Goal: Browse casually: Explore the website without a specific task or goal

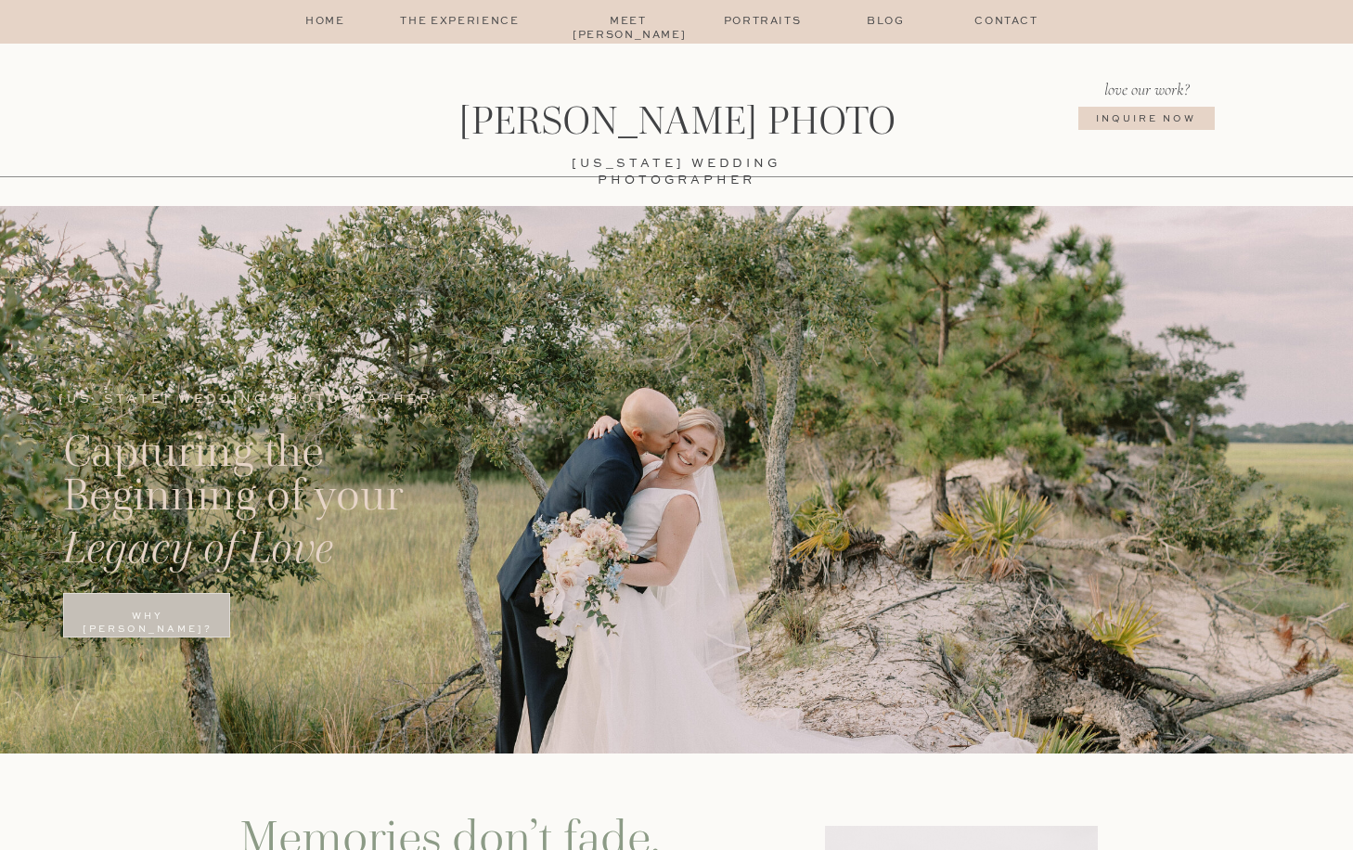
click at [767, 27] on p "Portraits" at bounding box center [762, 22] width 90 height 15
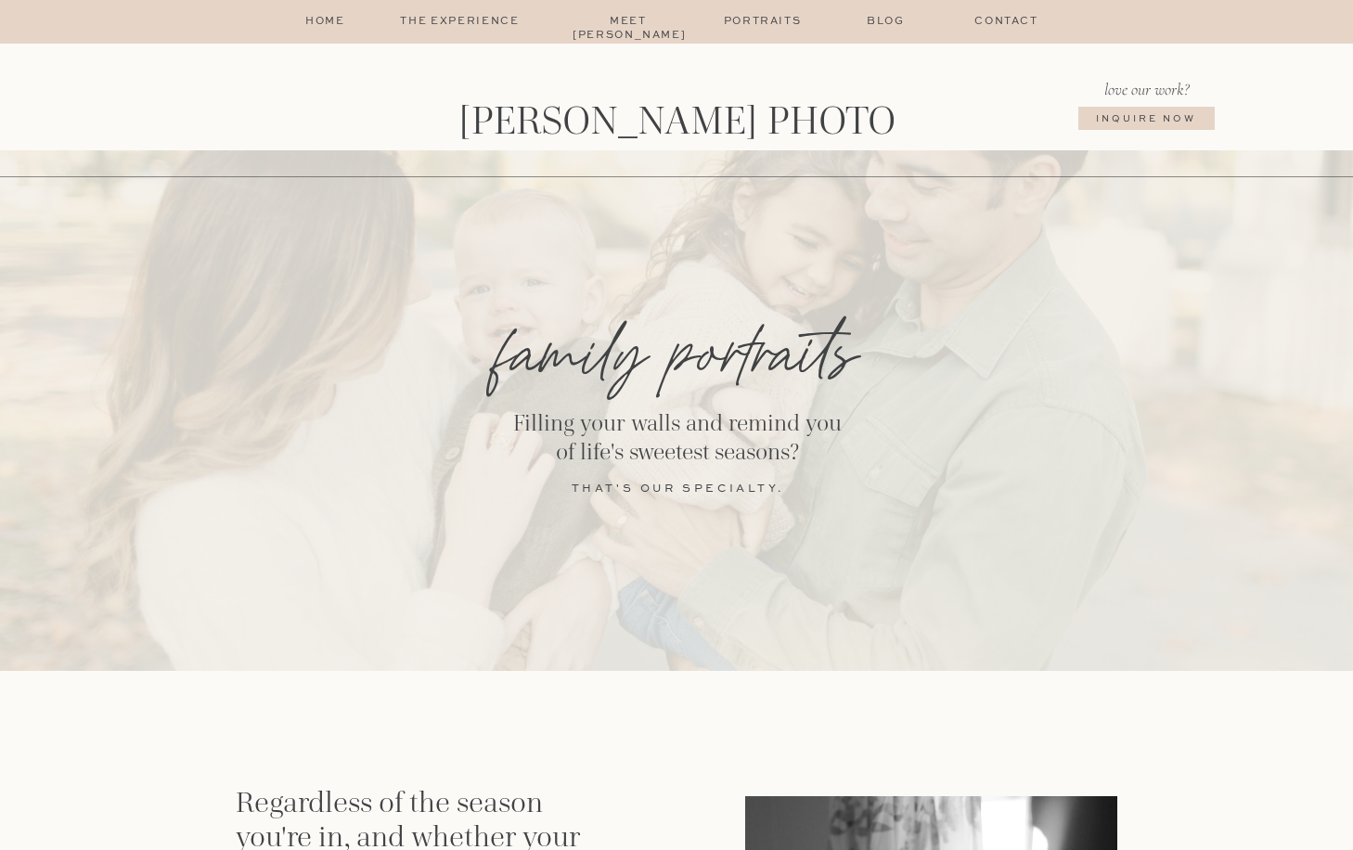
click at [468, 25] on p "The Experience" at bounding box center [459, 22] width 157 height 15
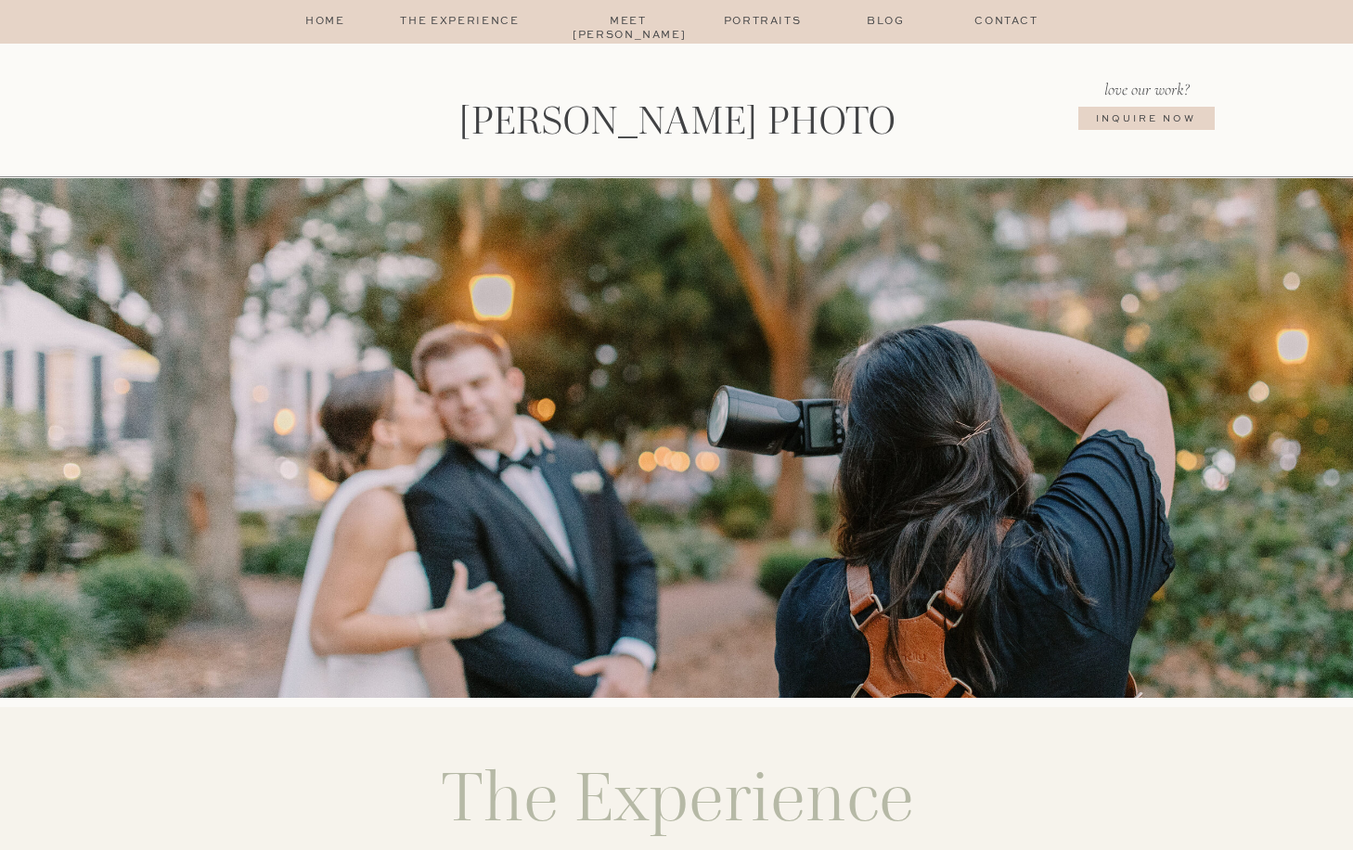
click at [316, 16] on p "home" at bounding box center [324, 22] width 45 height 15
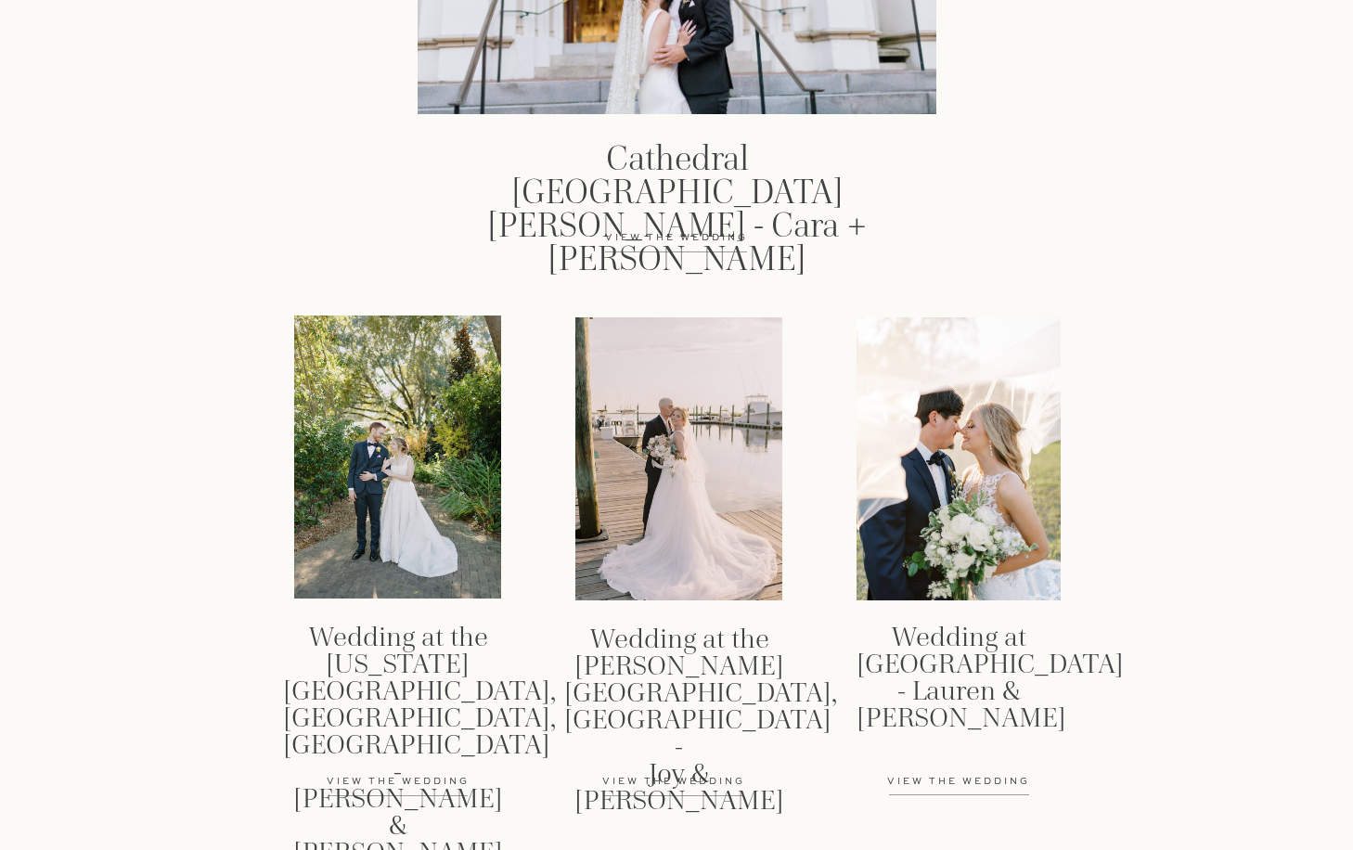
scroll to position [2606, 0]
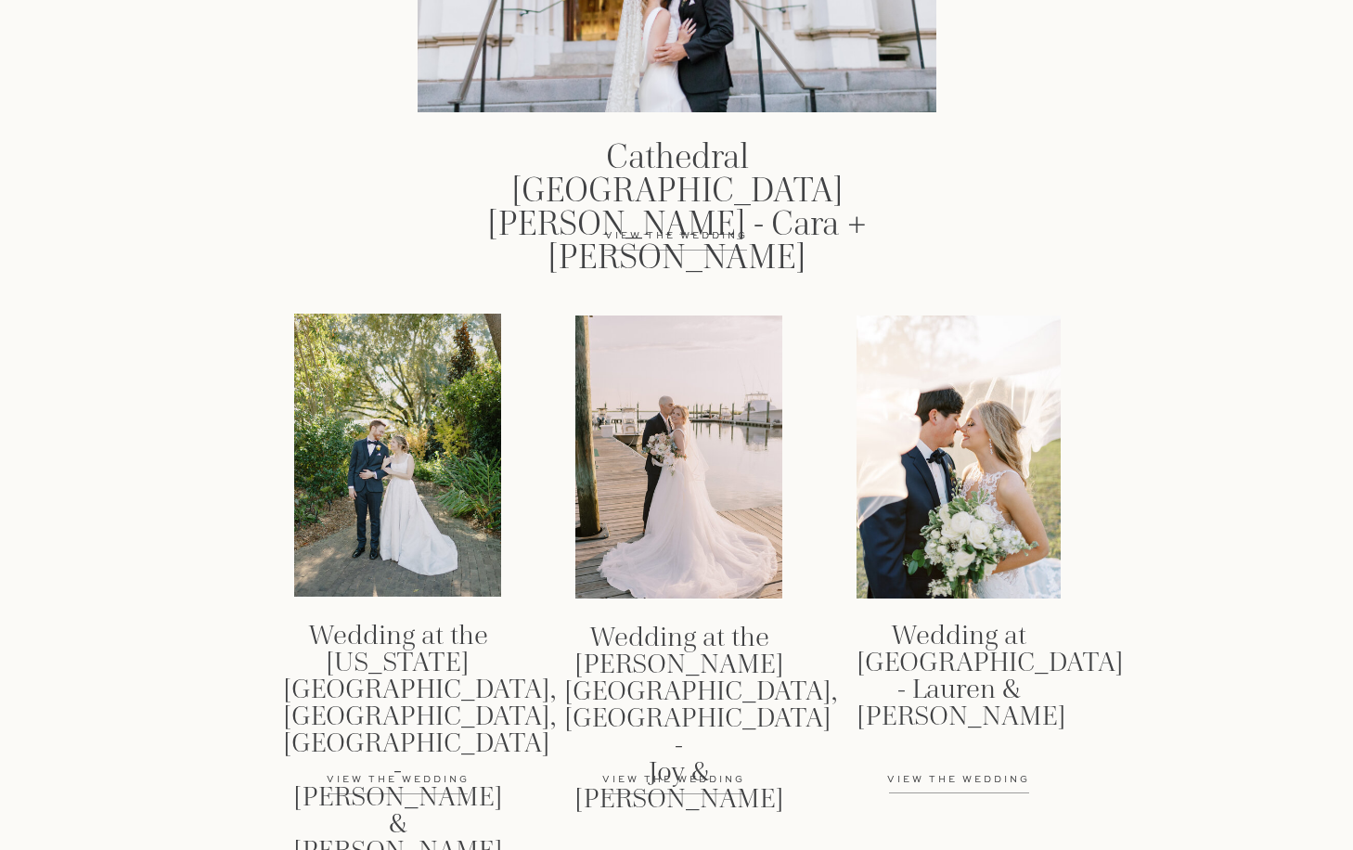
click at [709, 236] on p "View the wedding" at bounding box center [676, 245] width 197 height 33
click at [394, 668] on h3 "Wedding at the Georgia Southern Botanical Gardens, Statesboro, Ga - Katie & Jack" at bounding box center [397, 667] width 229 height 91
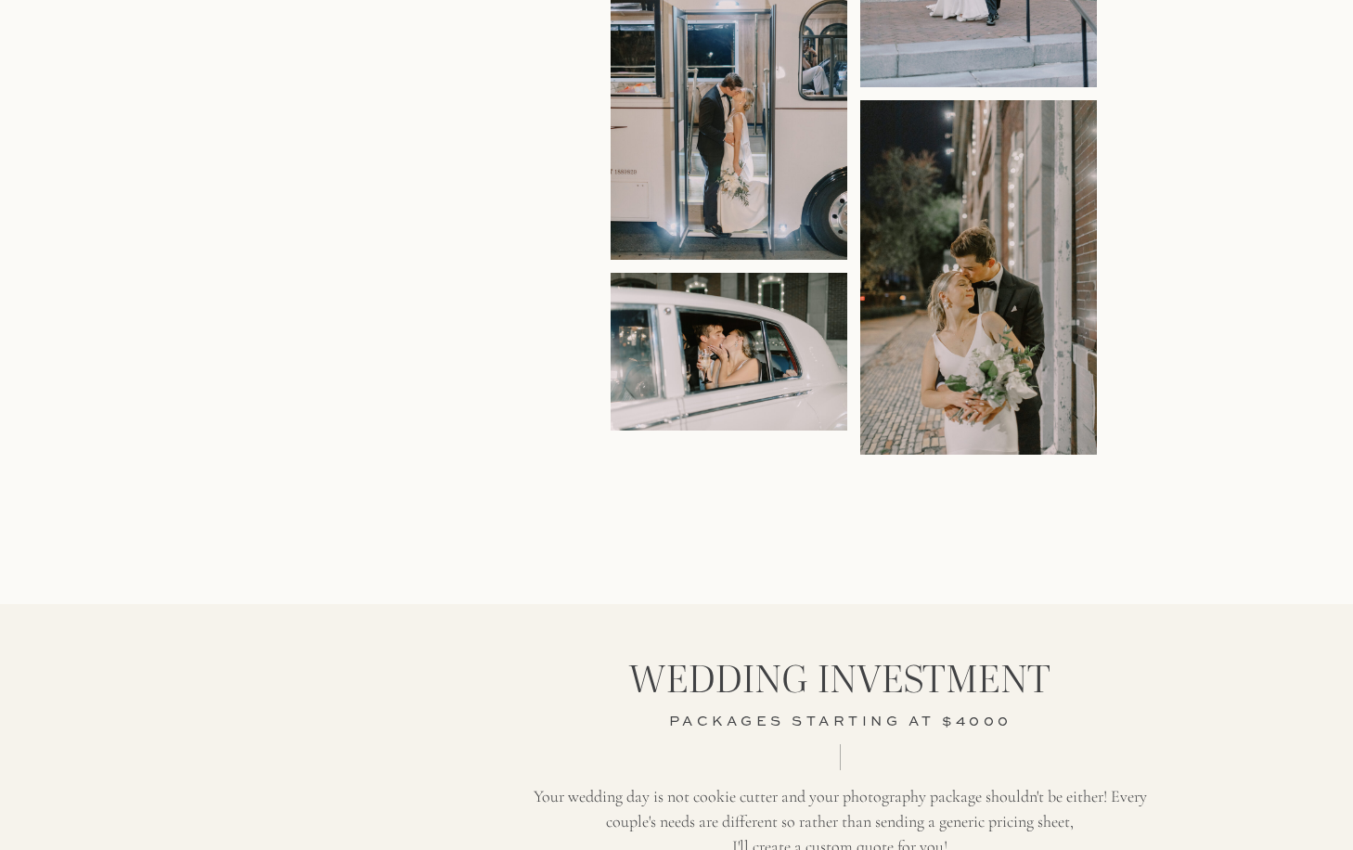
scroll to position [2177, 0]
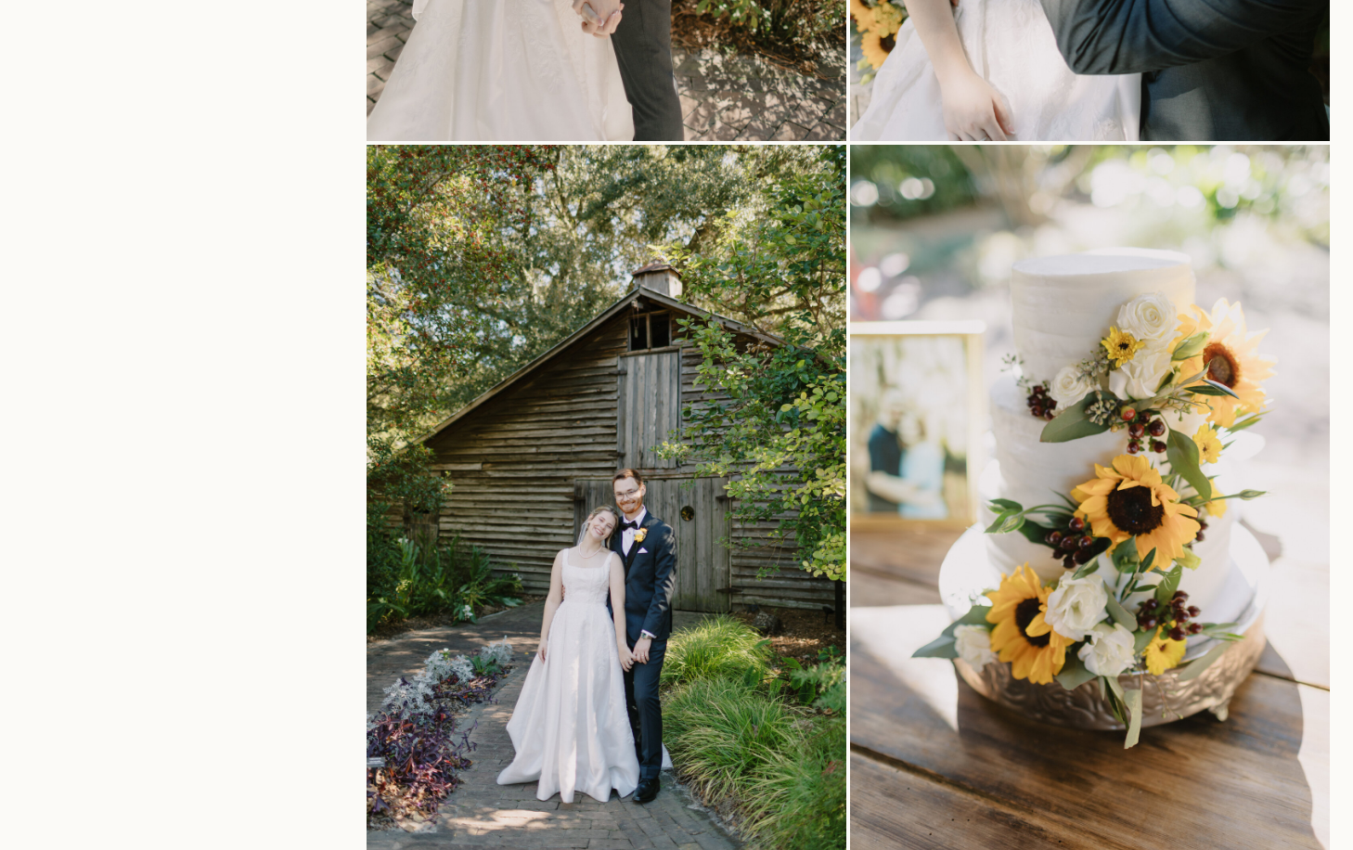
scroll to position [2086, 0]
